Goal: Find specific page/section: Find specific page/section

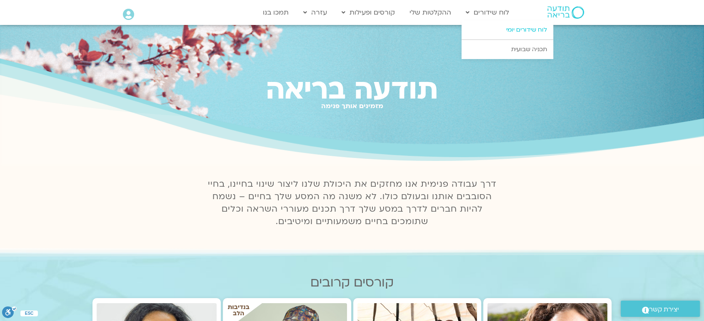
click at [509, 31] on link "לוח שידורים יומי" at bounding box center [507, 29] width 92 height 19
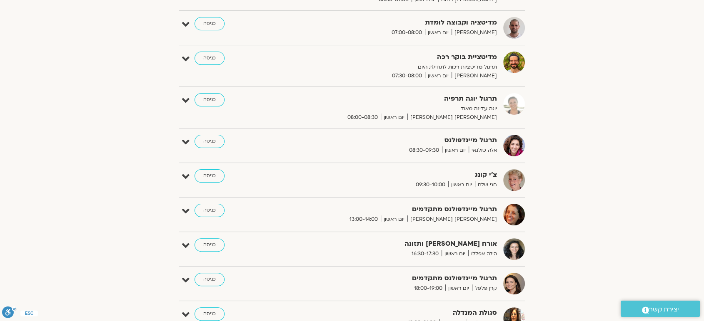
scroll to position [172, 0]
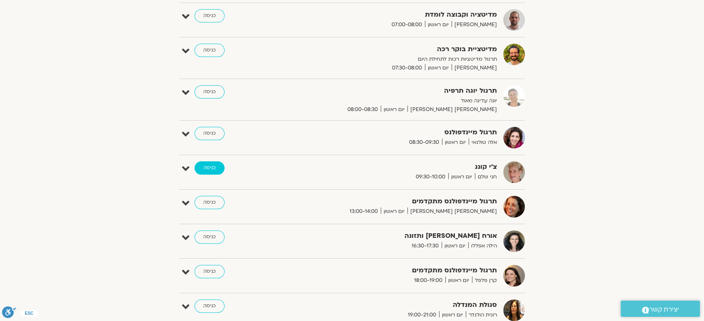
click at [207, 166] on link "כניסה" at bounding box center [209, 168] width 30 height 13
